Goal: Find specific page/section: Find specific page/section

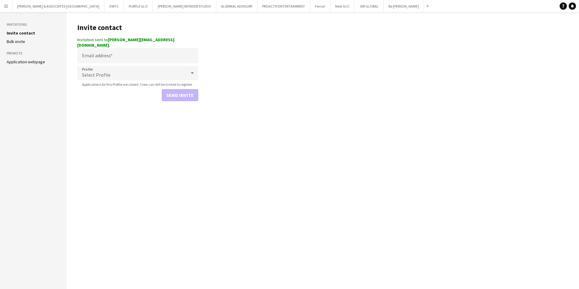
click at [0, 3] on html "Menu Boards Boards Boards All jobs Status Workforce Workforce My Workforce Recr…" at bounding box center [289, 144] width 579 height 289
click at [10, 5] on button "Menu" at bounding box center [6, 6] width 12 height 12
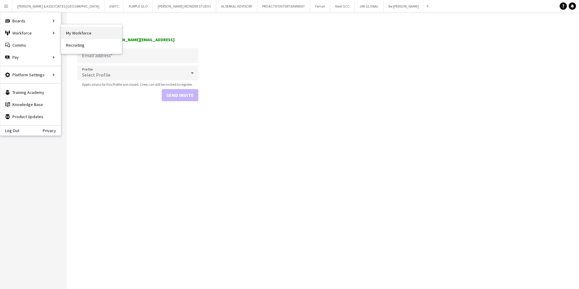
click at [83, 32] on link "My Workforce" at bounding box center [91, 33] width 61 height 12
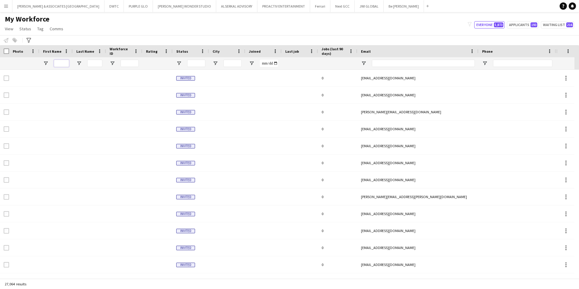
click at [58, 60] on input "First Name Filter Input" at bounding box center [61, 63] width 15 height 7
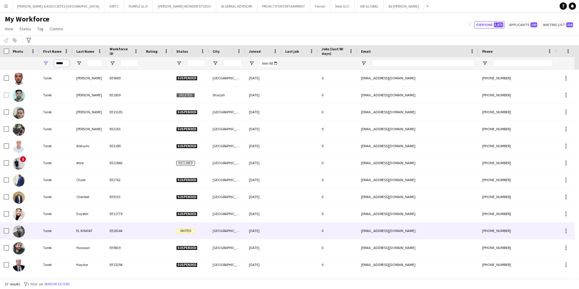
type input "*****"
click at [55, 231] on div "Tarek" at bounding box center [55, 230] width 33 height 17
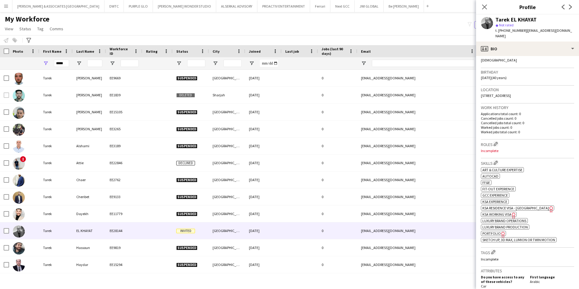
scroll to position [151, 0]
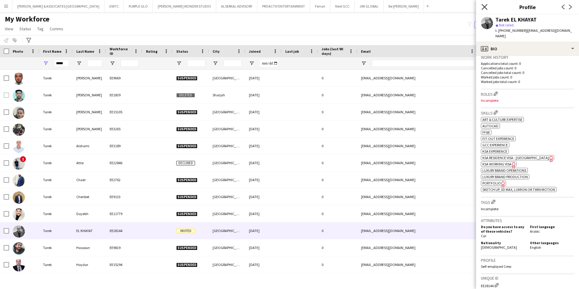
click at [484, 5] on icon "Close pop-in" at bounding box center [485, 7] width 6 height 6
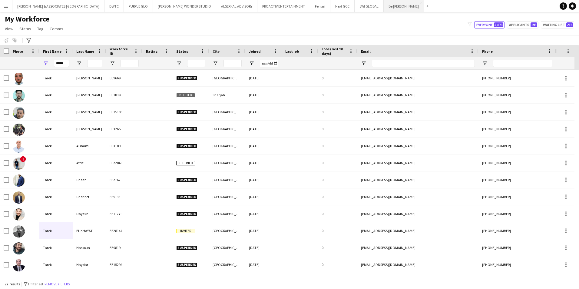
click at [384, 3] on button "Be [PERSON_NAME] Close" at bounding box center [404, 6] width 40 height 12
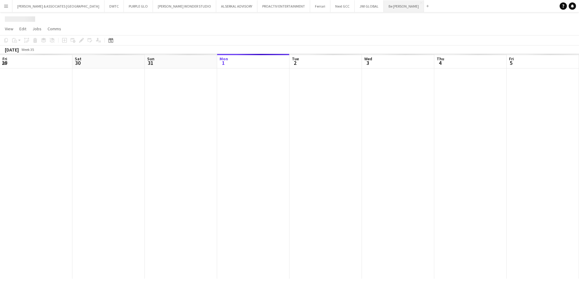
scroll to position [0, 145]
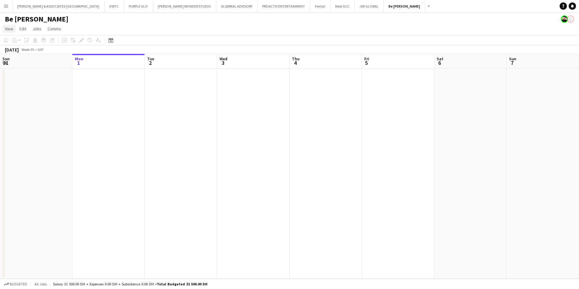
click at [11, 30] on span "View" at bounding box center [9, 28] width 8 height 5
click at [21, 65] on span "Month view" at bounding box center [18, 67] width 21 height 5
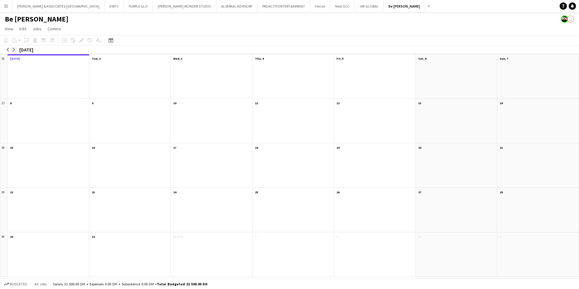
click at [14, 51] on app-icon "arrow-right" at bounding box center [14, 50] width 4 height 4
click at [7, 50] on app-icon "arrow-left" at bounding box center [8, 50] width 4 height 4
